Goal: Navigation & Orientation: Find specific page/section

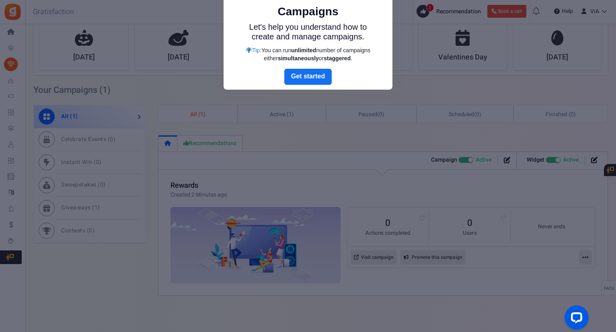
click at [306, 74] on link "Next" at bounding box center [307, 77] width 47 height 16
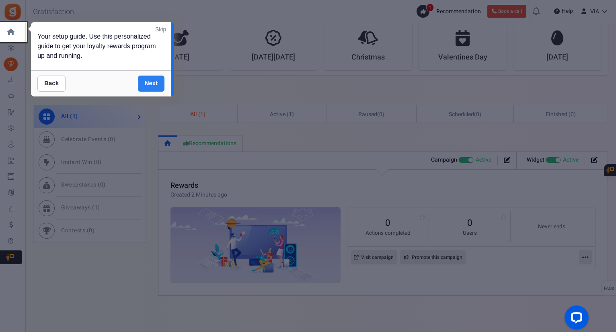
drag, startPoint x: 171, startPoint y: 91, endPoint x: 148, endPoint y: 89, distance: 23.0
click at [151, 90] on div "Skip Your setup guide. Use this personalized guide to get your loyalty rewards …" at bounding box center [102, 59] width 143 height 74
click at [148, 86] on link "Next" at bounding box center [151, 84] width 27 height 16
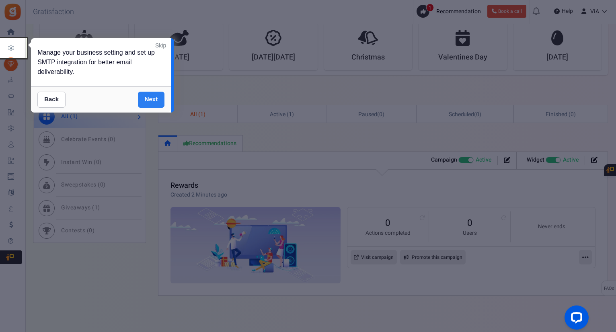
click at [147, 92] on div "Back Next" at bounding box center [101, 99] width 140 height 26
click at [156, 100] on link "Next" at bounding box center [151, 100] width 27 height 16
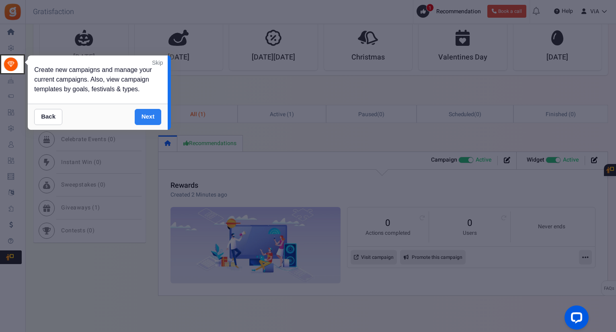
click at [153, 111] on link "Next" at bounding box center [148, 117] width 27 height 16
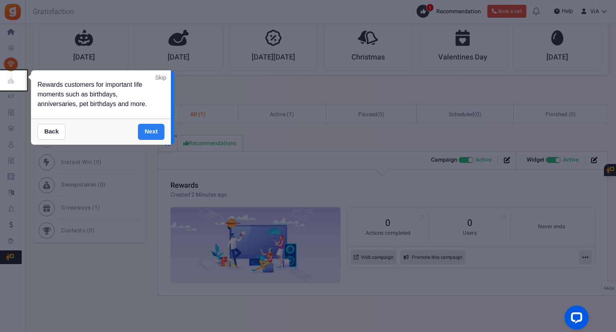
click at [151, 130] on link "Next" at bounding box center [151, 132] width 27 height 16
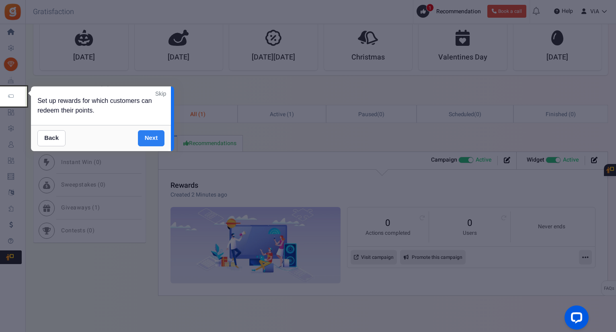
click at [150, 135] on link "Next" at bounding box center [151, 138] width 27 height 16
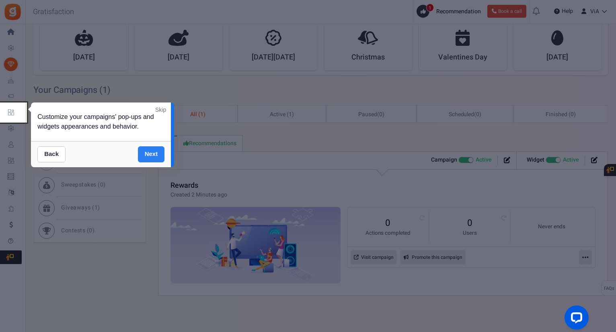
click at [146, 158] on link "Next" at bounding box center [151, 154] width 27 height 16
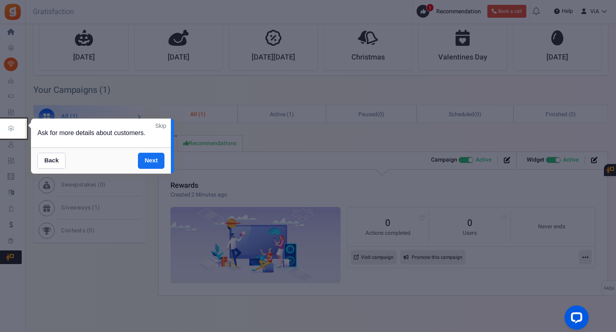
click at [148, 160] on link "Next" at bounding box center [151, 161] width 27 height 16
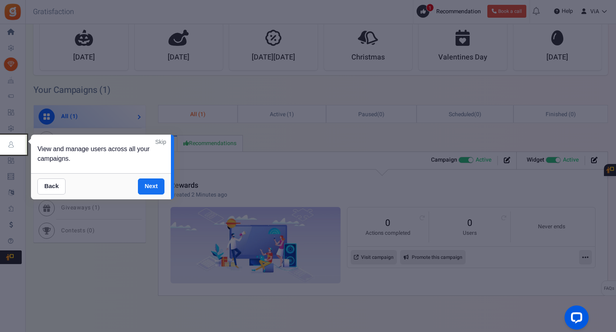
click at [148, 161] on div "View and manage users across all your campaigns." at bounding box center [101, 154] width 140 height 39
click at [150, 181] on link "Next" at bounding box center [151, 187] width 27 height 16
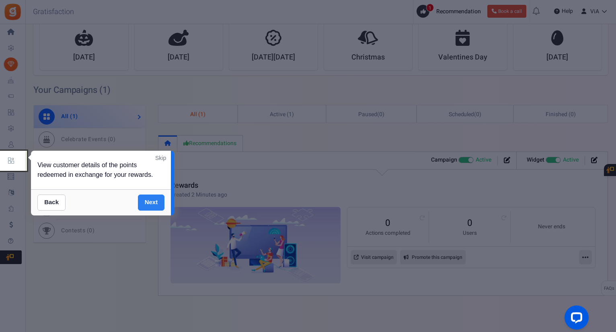
click at [142, 207] on link "Next" at bounding box center [151, 203] width 27 height 16
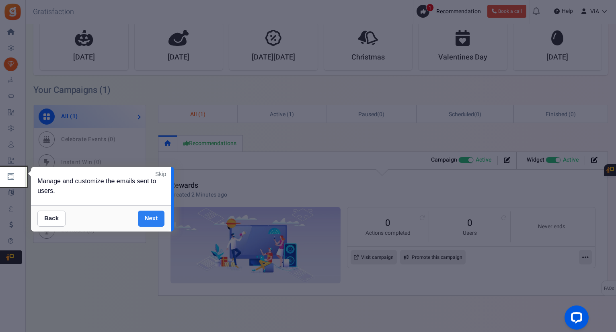
click at [139, 220] on link "Next" at bounding box center [151, 219] width 27 height 16
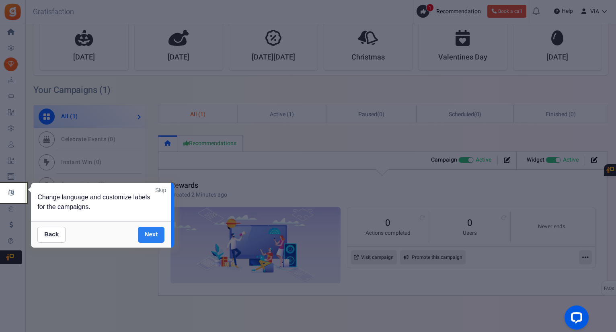
click at [140, 232] on link "Next" at bounding box center [151, 235] width 27 height 16
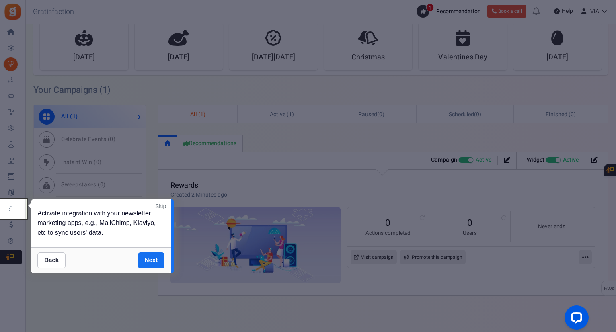
click at [142, 246] on div "Activate integration with your newsletter marketing apps, e.g., MailChimp, Klav…" at bounding box center [101, 223] width 140 height 48
click at [144, 263] on link "Next" at bounding box center [151, 260] width 27 height 16
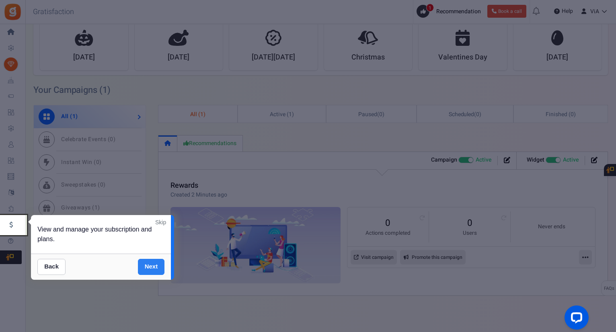
click at [152, 267] on link "Next" at bounding box center [151, 267] width 27 height 16
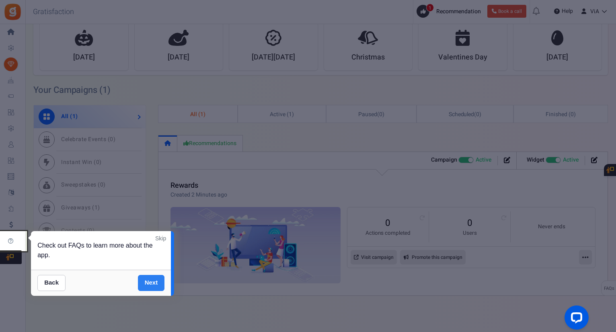
click at [151, 280] on link "Next" at bounding box center [151, 283] width 27 height 16
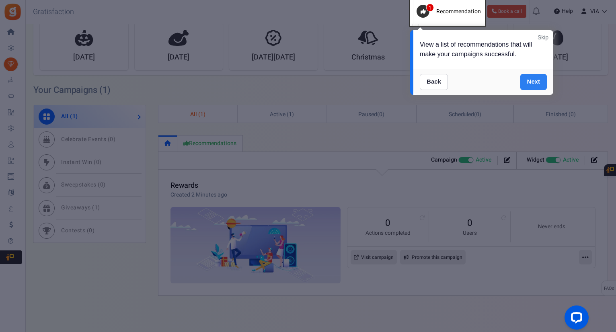
click at [534, 82] on link "Next" at bounding box center [533, 82] width 27 height 16
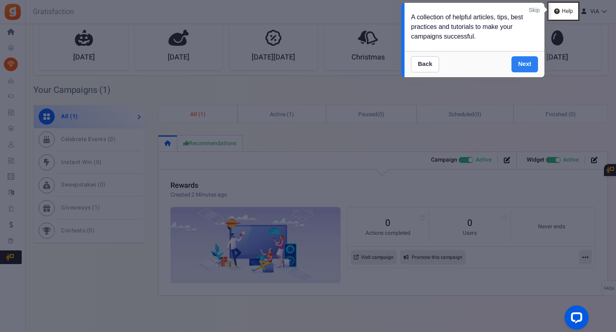
click at [534, 65] on link "Next" at bounding box center [524, 64] width 27 height 16
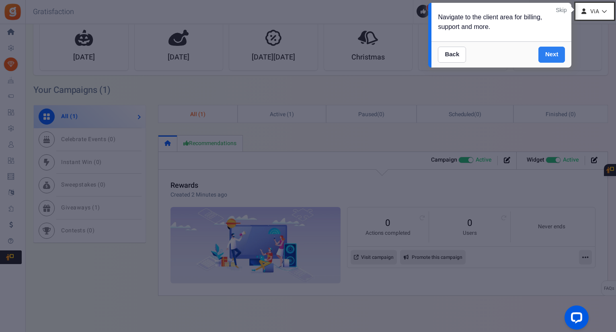
click at [556, 50] on link "Next" at bounding box center [551, 55] width 27 height 16
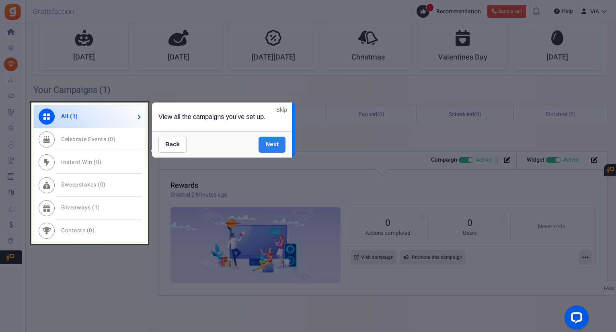
click at [266, 148] on link "Next" at bounding box center [272, 145] width 27 height 16
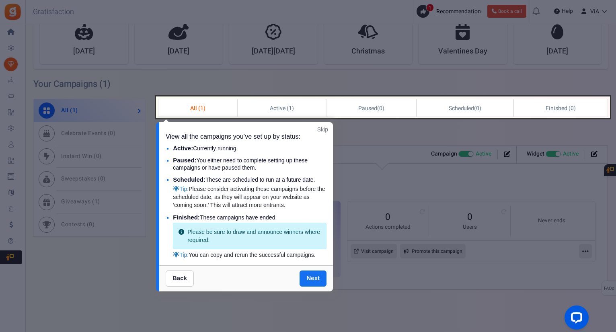
scroll to position [182, 0]
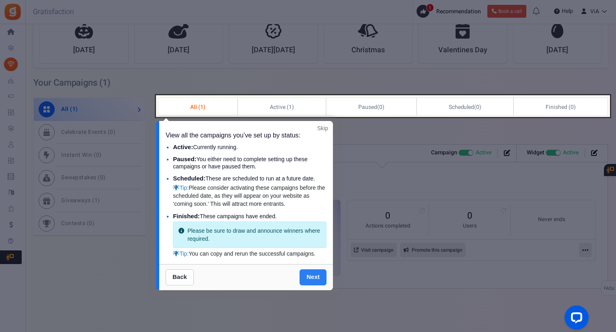
click at [306, 279] on link "Next" at bounding box center [313, 277] width 27 height 16
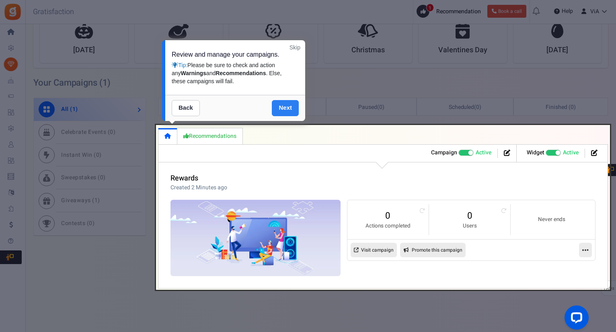
click at [296, 115] on link "Next" at bounding box center [285, 108] width 27 height 16
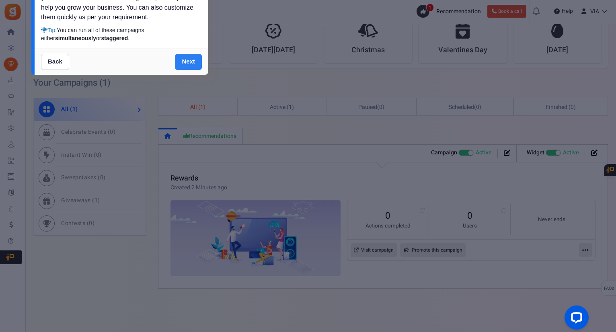
scroll to position [0, 0]
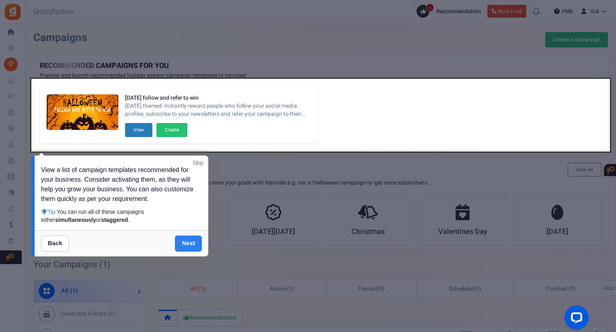
click at [193, 246] on link "Next" at bounding box center [188, 244] width 27 height 16
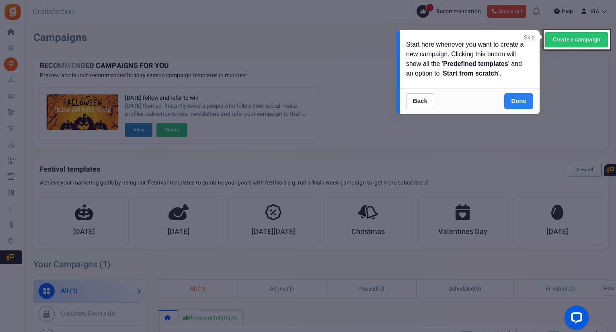
click at [510, 101] on link "Done" at bounding box center [518, 101] width 29 height 16
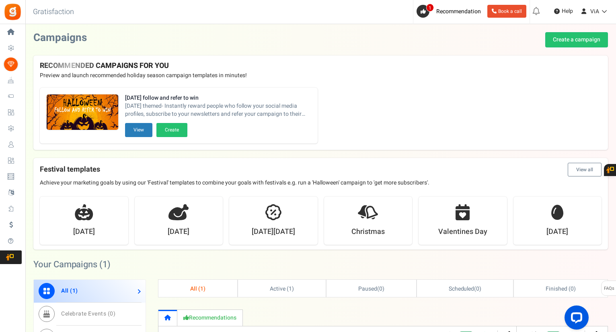
click at [407, 54] on div "Campaigns Create a campaign [Error!] Unable to verify. Please check and Verify …" at bounding box center [320, 251] width 591 height 438
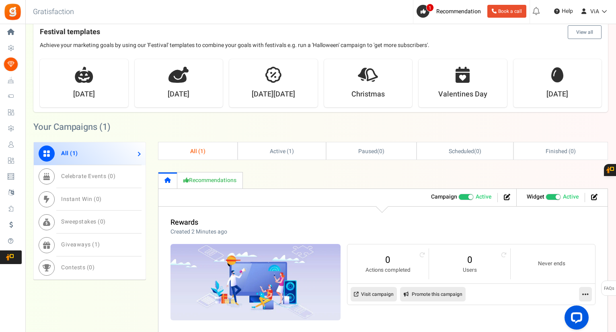
scroll to position [182, 0]
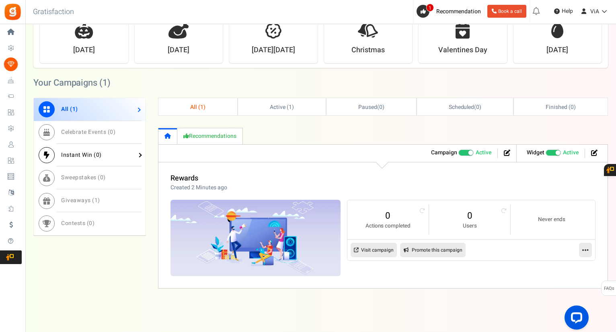
click at [91, 158] on link "Instant Win ( 0 )" at bounding box center [90, 155] width 112 height 23
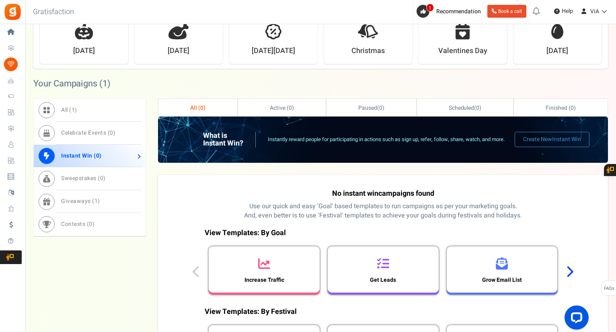
scroll to position [241, 0]
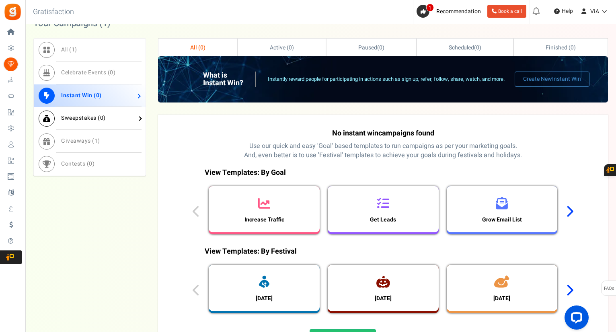
click at [71, 117] on span "Sweepstakes ( 0 )" at bounding box center [83, 118] width 45 height 8
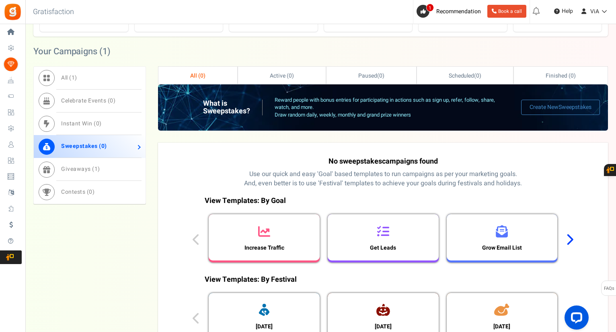
scroll to position [161, 0]
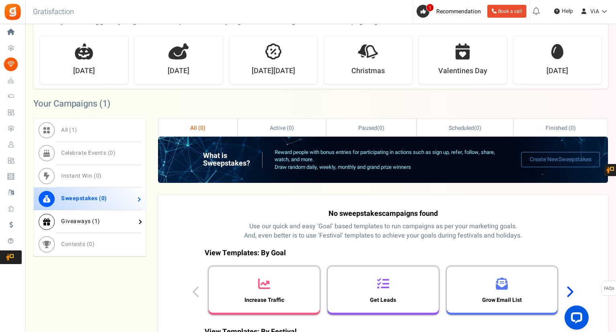
click at [87, 214] on link "Giveaways ( 1 )" at bounding box center [90, 221] width 112 height 23
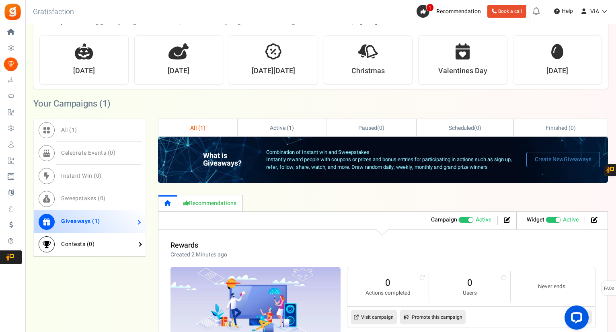
click at [72, 252] on link "Contests ( 0 )" at bounding box center [90, 244] width 112 height 23
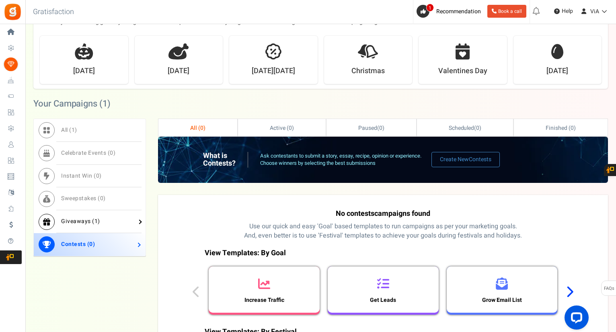
click at [74, 213] on link "Giveaways ( 1 )" at bounding box center [90, 221] width 112 height 23
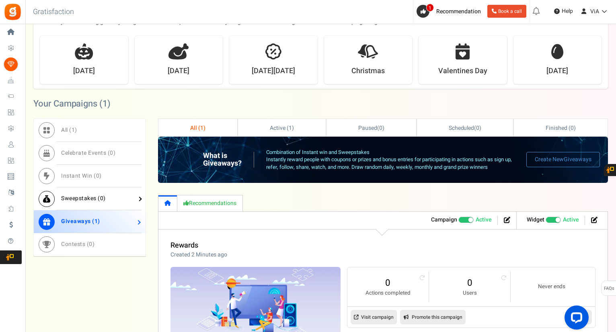
click at [79, 199] on span "Sweepstakes ( 0 )" at bounding box center [83, 198] width 45 height 8
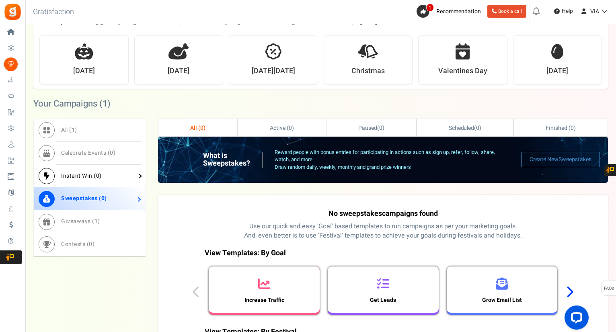
click at [73, 171] on link "Instant Win ( 0 )" at bounding box center [90, 176] width 112 height 23
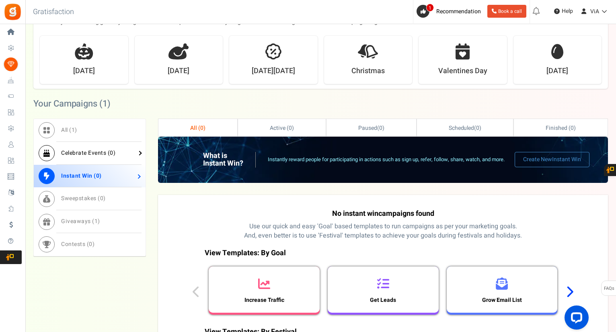
click at [77, 155] on span "Celebrate Events ( 0 )" at bounding box center [88, 153] width 54 height 8
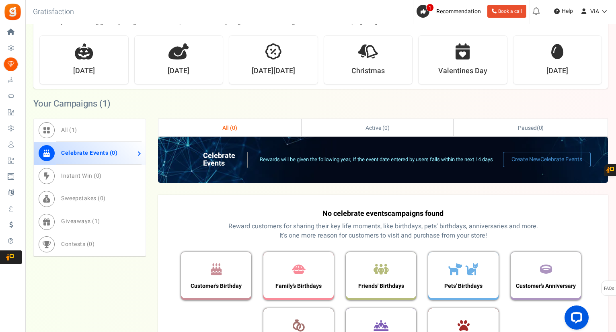
click at [368, 228] on p "Reward customers for sharing their key life moments, like birthdays, pets' birt…" at bounding box center [383, 231] width 436 height 18
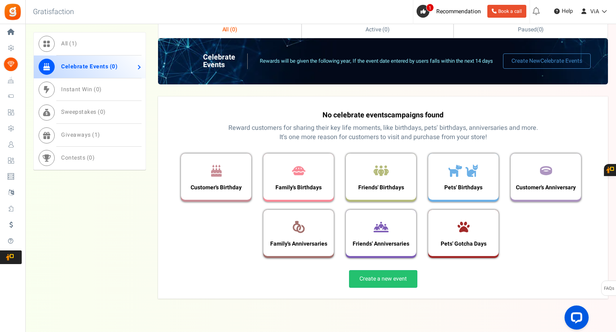
scroll to position [0, 0]
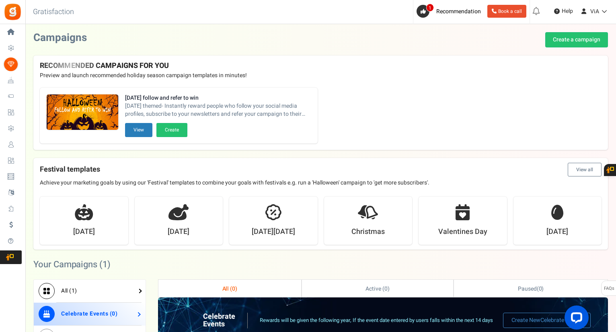
click at [81, 289] on link "All ( 1 )" at bounding box center [90, 291] width 112 height 23
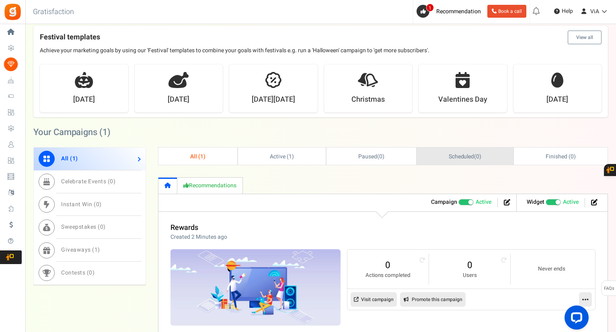
scroll to position [182, 0]
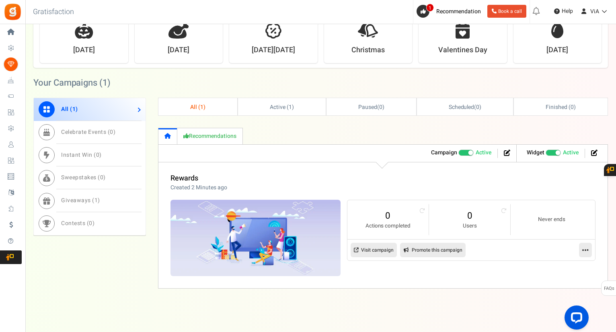
click at [214, 134] on link "Recommendations" at bounding box center [210, 136] width 66 height 16
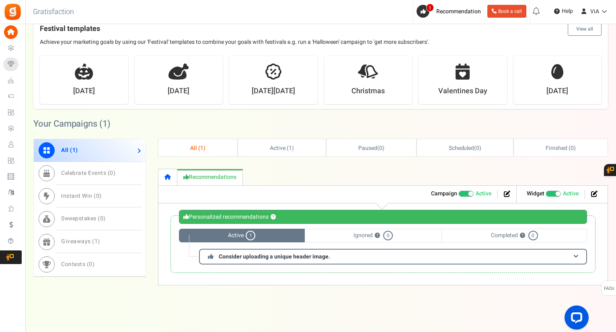
click at [166, 179] on icon at bounding box center [167, 177] width 6 height 6
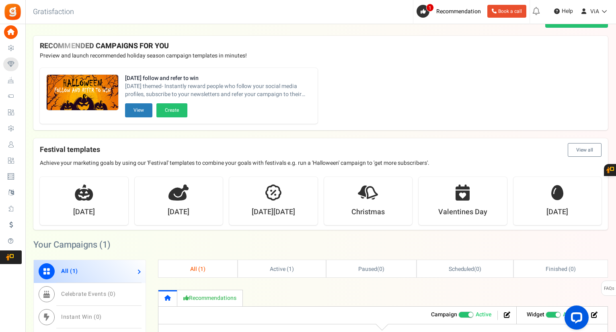
scroll to position [0, 0]
